Goal: Obtain resource: Download file/media

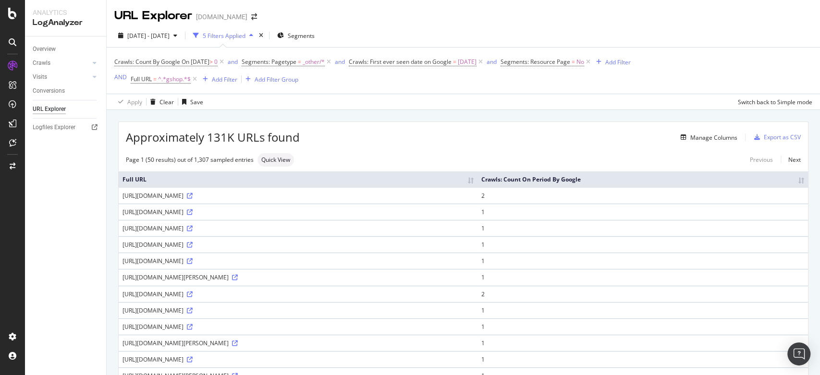
click at [531, 130] on div "Approximately 131K URLs found Manage Columns Export as CSV" at bounding box center [463, 134] width 689 height 24
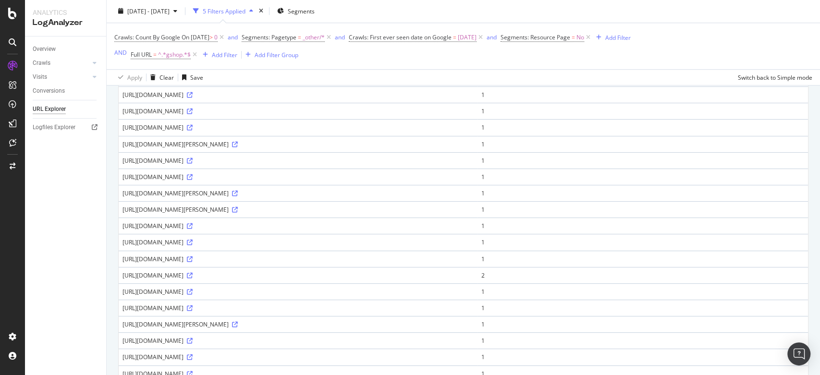
scroll to position [634, 0]
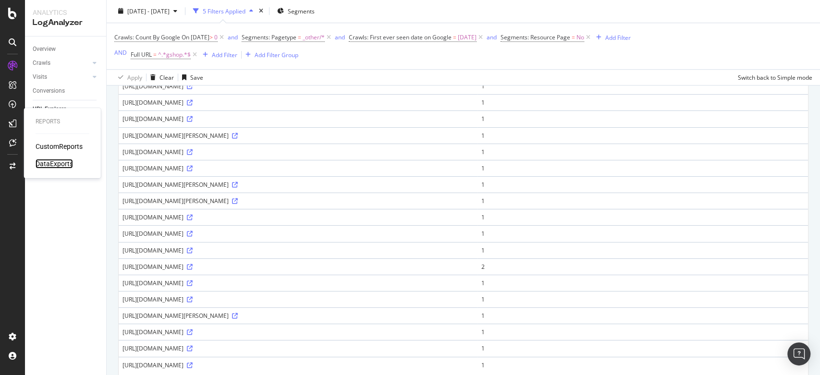
click at [50, 162] on div "DataExports" at bounding box center [54, 164] width 37 height 10
